Goal: Task Accomplishment & Management: Use online tool/utility

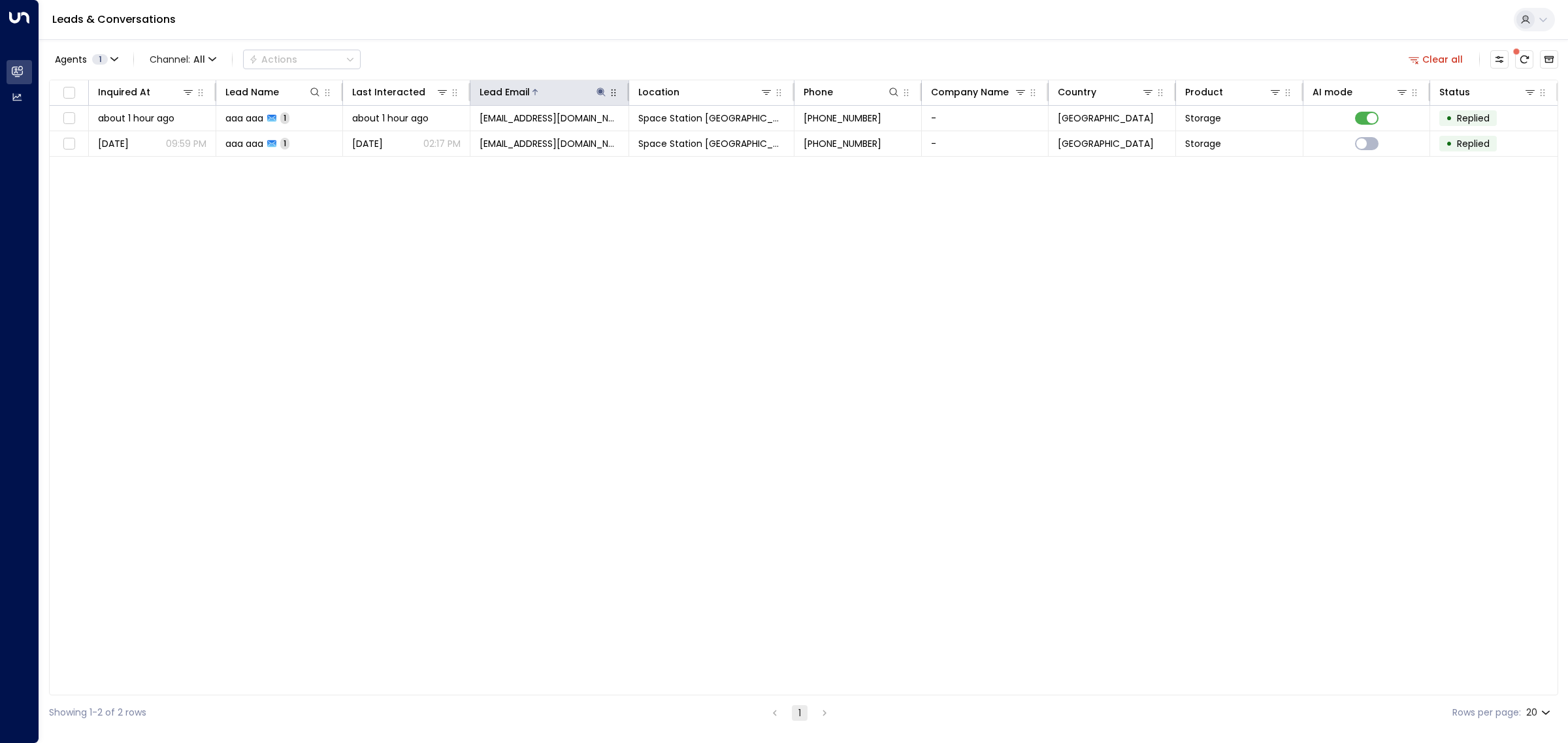
click at [598, 90] on icon at bounding box center [601, 92] width 10 height 10
click at [683, 141] on icon "button" at bounding box center [683, 139] width 9 height 9
click at [767, 60] on div "Agents 1 Channel: All Actions Clear all" at bounding box center [803, 59] width 1509 height 27
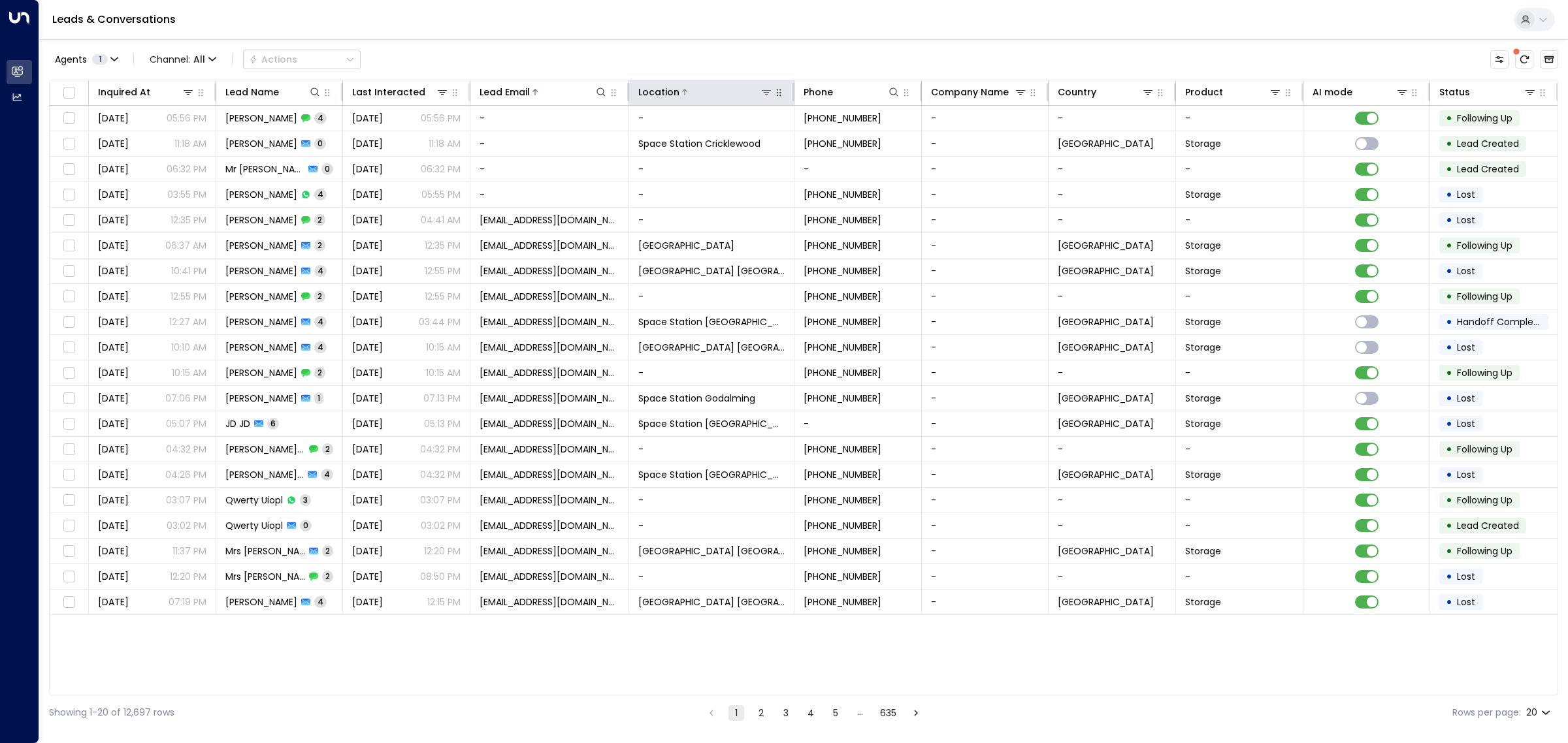
click at [768, 89] on icon at bounding box center [766, 92] width 10 height 10
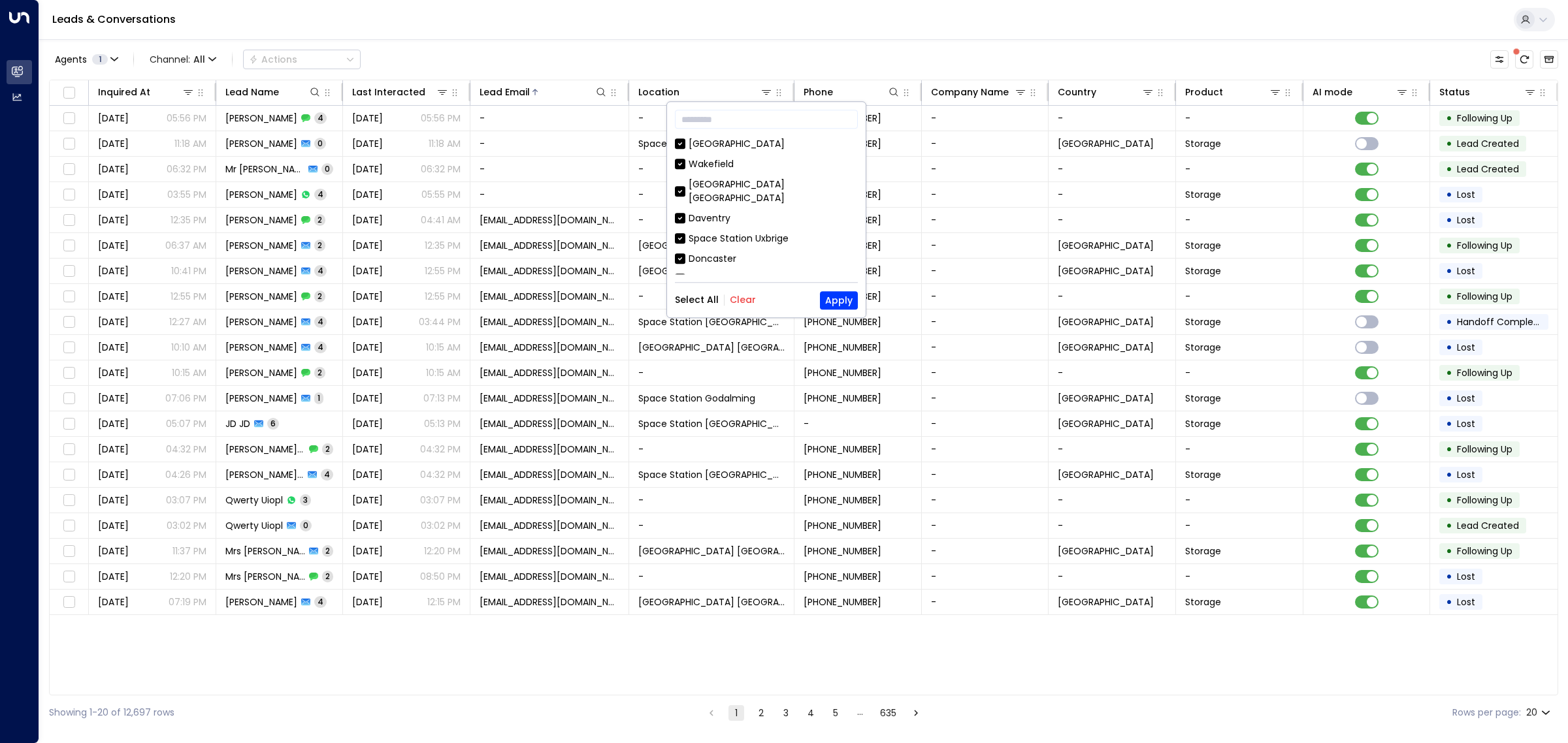
click at [739, 299] on button "Clear" at bounding box center [742, 300] width 26 height 10
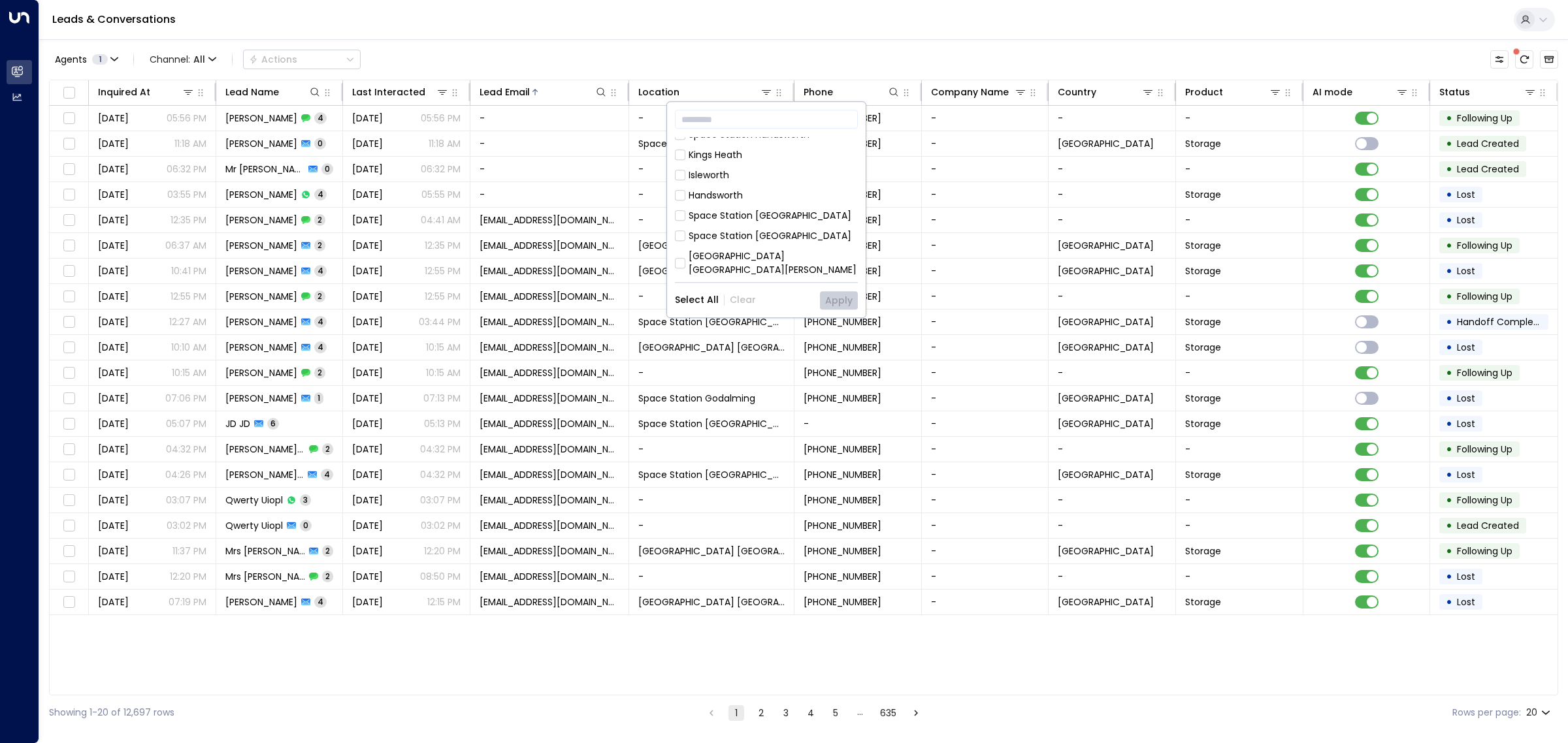
click at [709, 209] on div "Space Station [GEOGRAPHIC_DATA]" at bounding box center [770, 215] width 162 height 14
click at [837, 299] on button "Apply" at bounding box center [838, 300] width 38 height 18
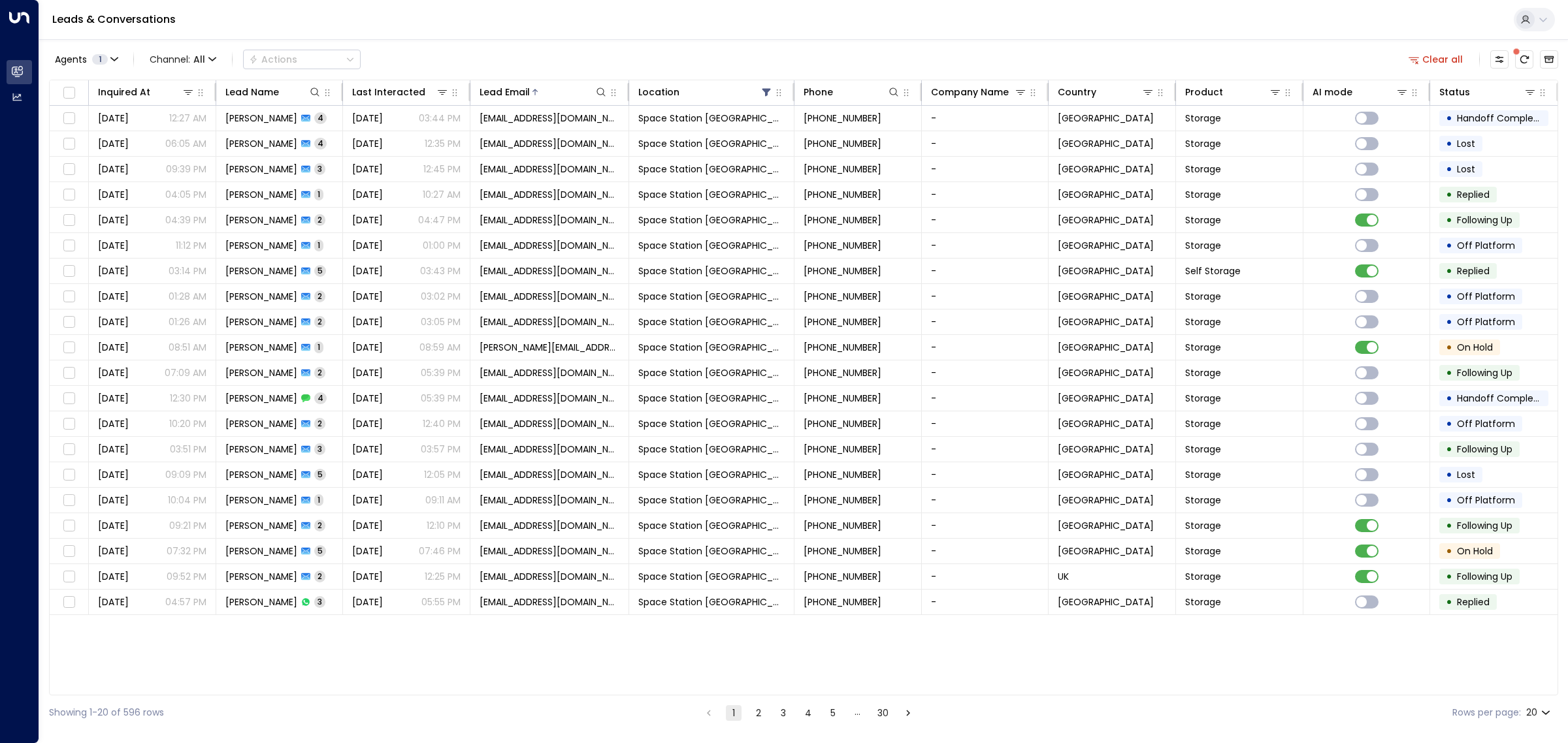
click at [671, 48] on div "Agents 1 Channel: All Actions Clear all" at bounding box center [803, 59] width 1509 height 27
click at [163, 93] on div at bounding box center [173, 92] width 44 height 13
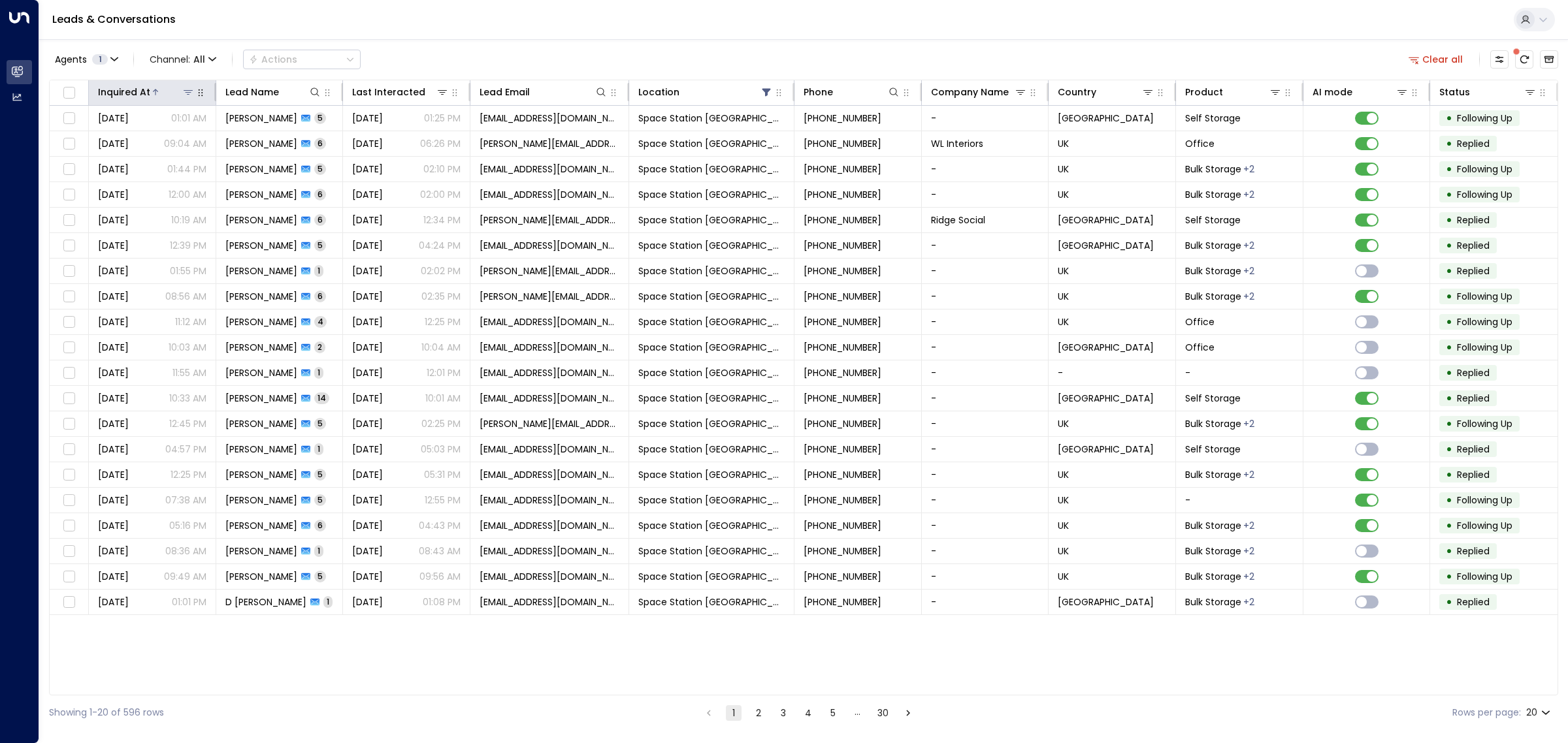
click at [164, 93] on div at bounding box center [173, 92] width 44 height 13
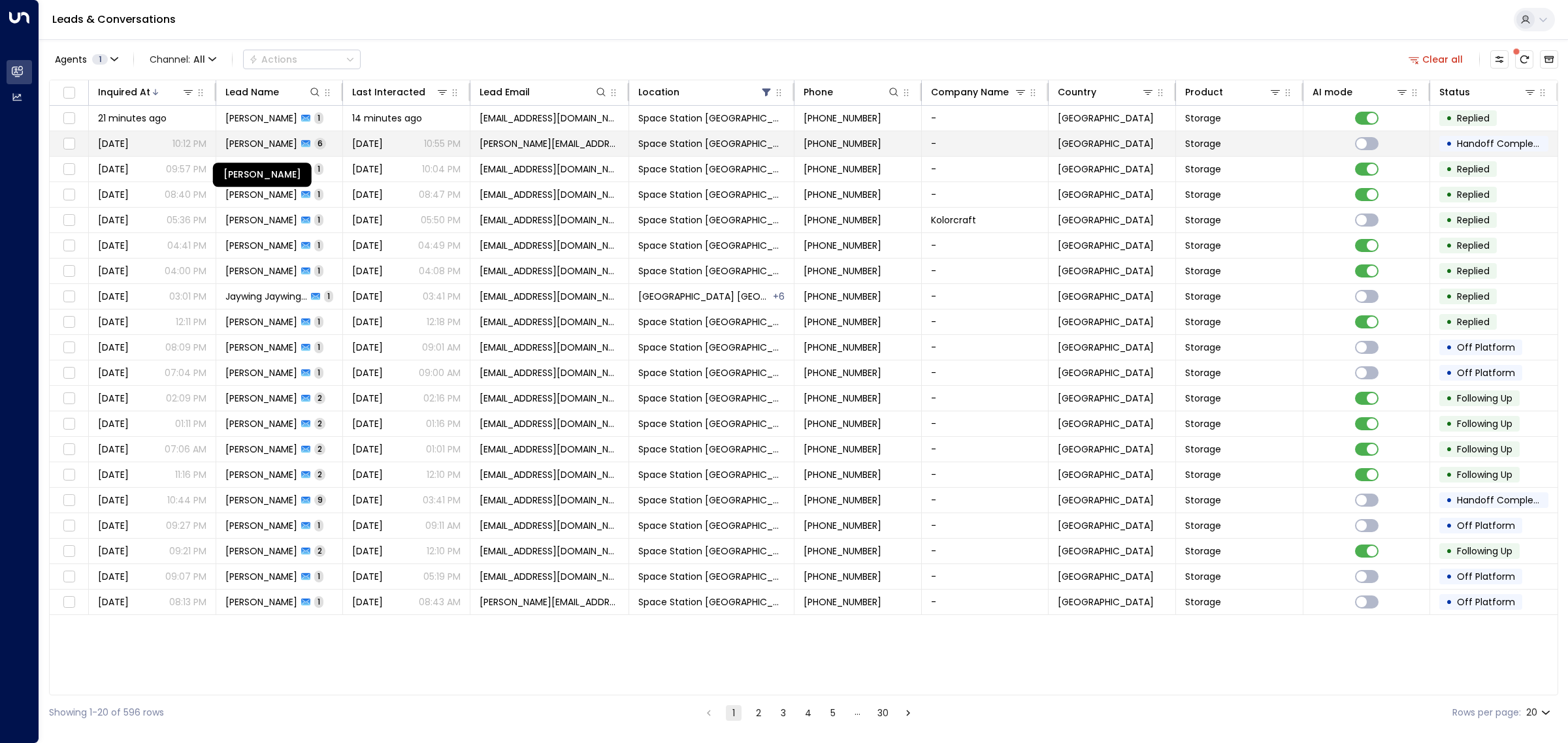
click at [288, 148] on span "[PERSON_NAME]" at bounding box center [260, 144] width 72 height 13
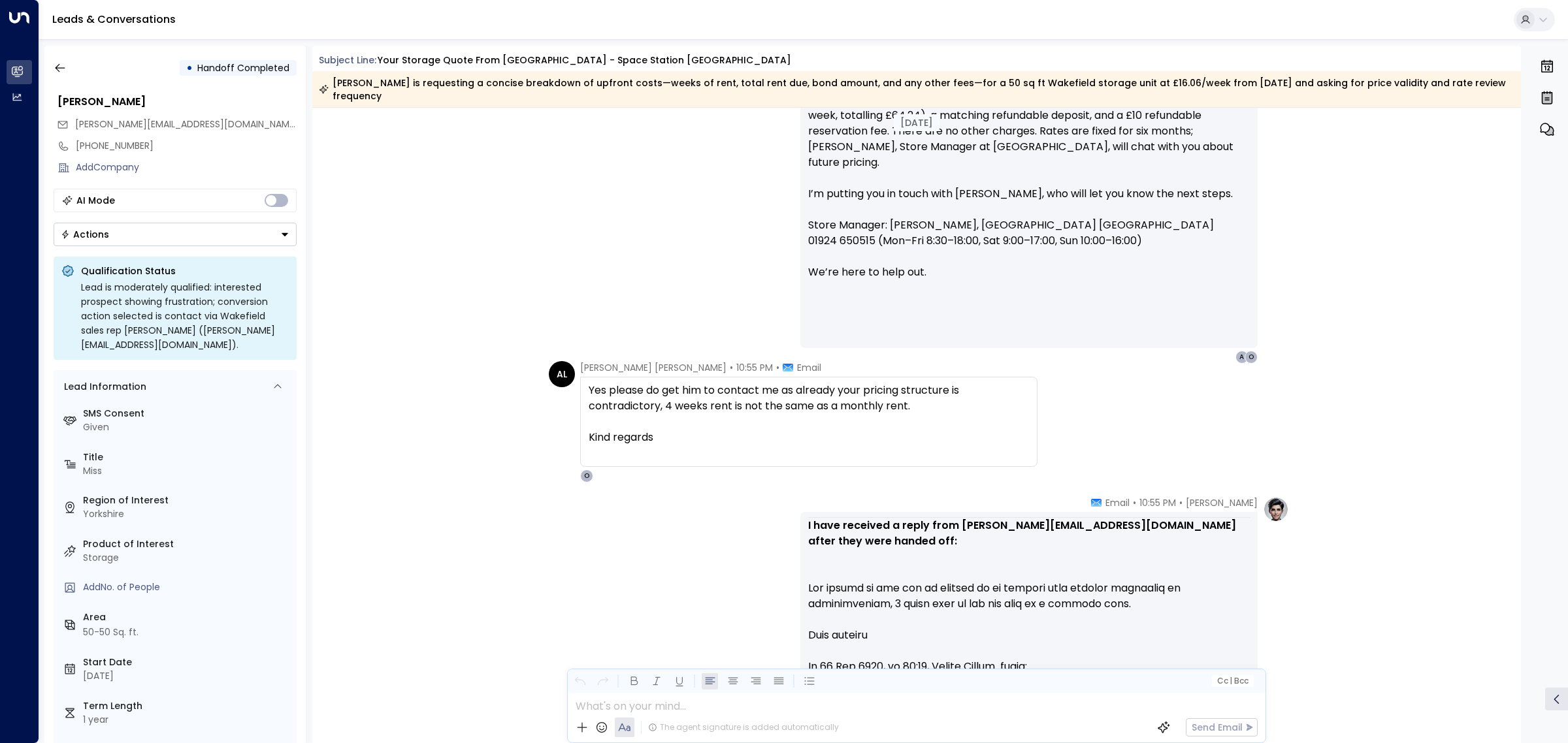
scroll to position [2001, 0]
click at [66, 69] on icon "button" at bounding box center [61, 68] width 13 height 13
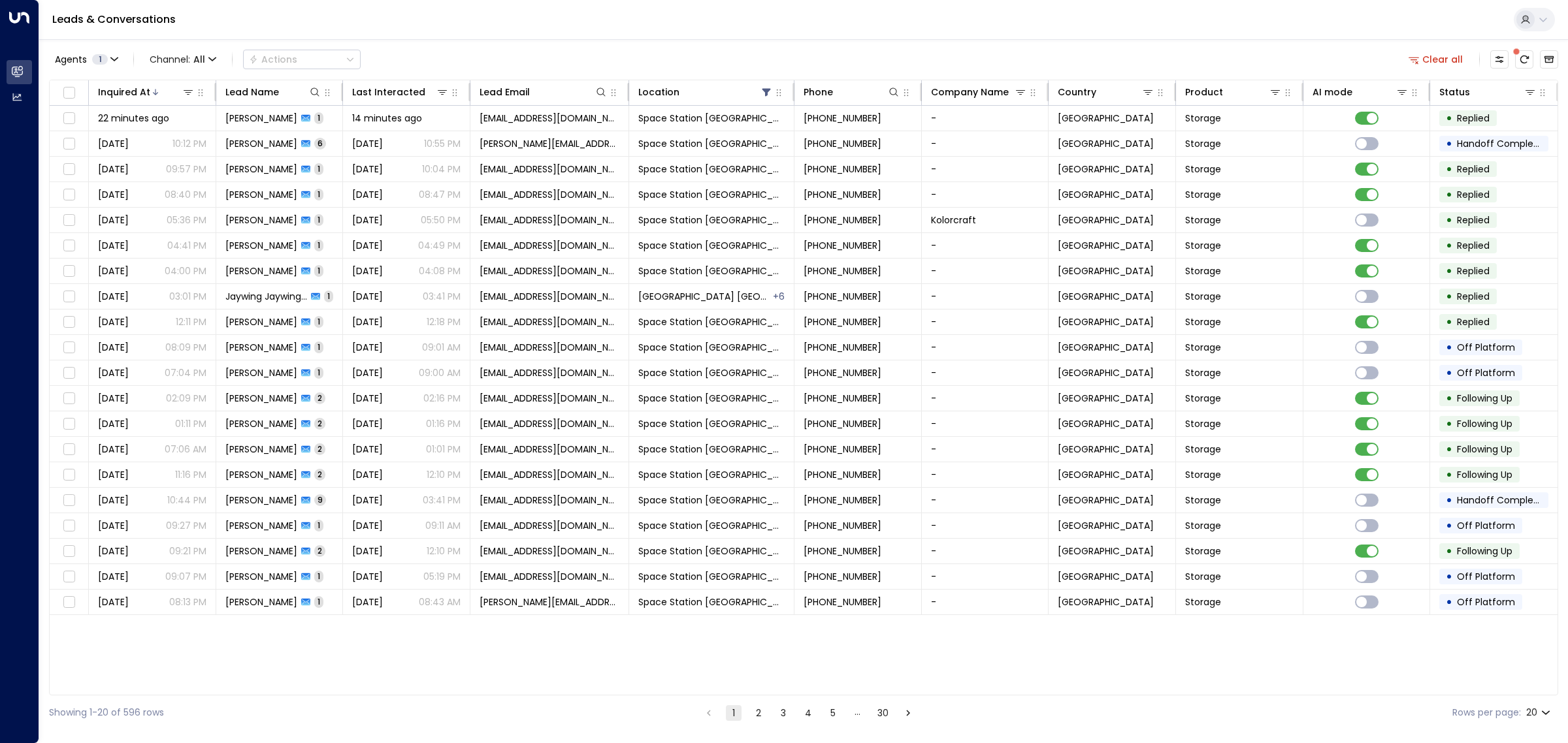
click at [1300, 55] on div "Agents 1 Channel: All Actions Clear all" at bounding box center [803, 59] width 1509 height 27
click at [1174, 60] on div "Agents 1 Channel: All Actions Clear all" at bounding box center [803, 59] width 1509 height 27
click at [1158, 16] on div "Leads & Conversations" at bounding box center [804, 20] width 1529 height 40
click at [1140, 49] on div "Agents 1 Channel: All Actions Clear all" at bounding box center [803, 59] width 1509 height 27
click at [1144, 25] on div "Leads & Conversations" at bounding box center [804, 20] width 1529 height 40
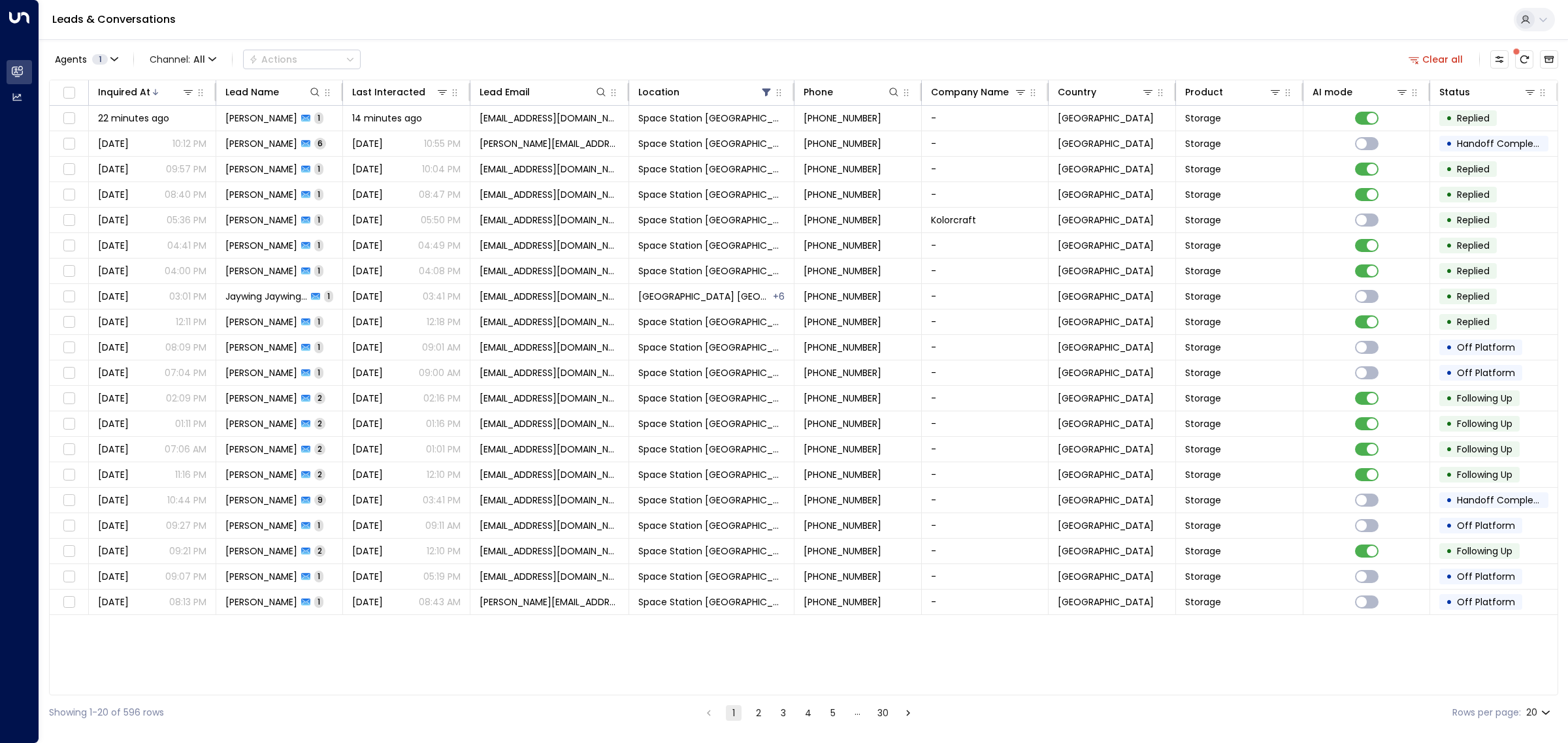
click at [1147, 46] on div "Agents 1 Channel: All Actions Clear all" at bounding box center [803, 59] width 1509 height 27
drag, startPoint x: 1154, startPoint y: 25, endPoint x: 1154, endPoint y: 37, distance: 12.0
click at [1155, 25] on div "Leads & Conversations" at bounding box center [804, 20] width 1529 height 40
click at [1154, 46] on div "Agents 1 Channel: All Actions Clear all" at bounding box center [803, 59] width 1509 height 27
click at [1154, 41] on div "Agents 1 Channel: All Actions Clear all Inquired At Lead Name Last Interacted L…" at bounding box center [803, 384] width 1509 height 691
